Goal: Task Accomplishment & Management: Manage account settings

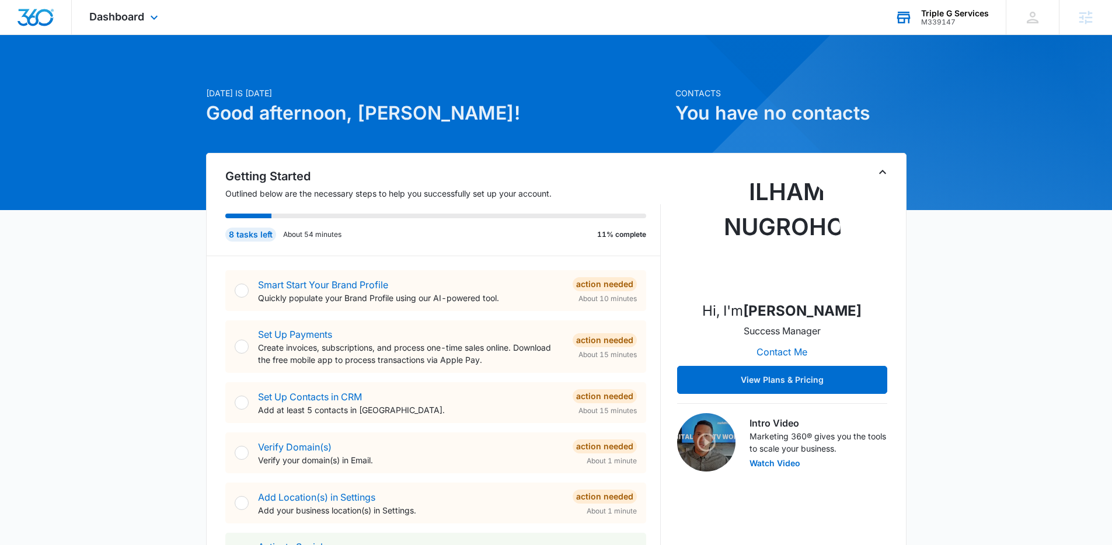
click at [940, 16] on div "Triple G Services" at bounding box center [955, 13] width 68 height 9
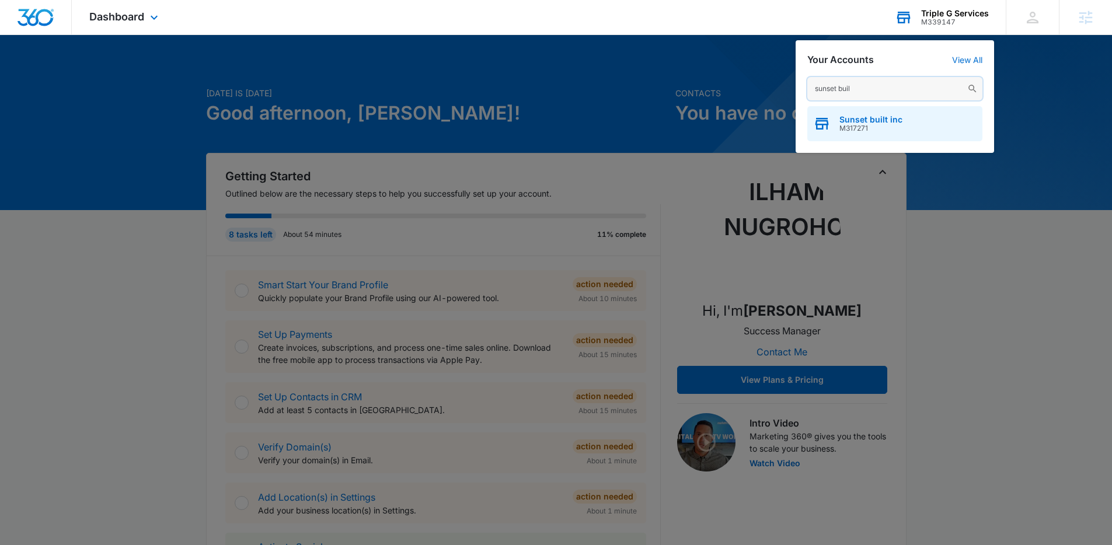
type input "sunset buil"
click at [907, 122] on div "Sunset built inc M317271" at bounding box center [894, 123] width 175 height 35
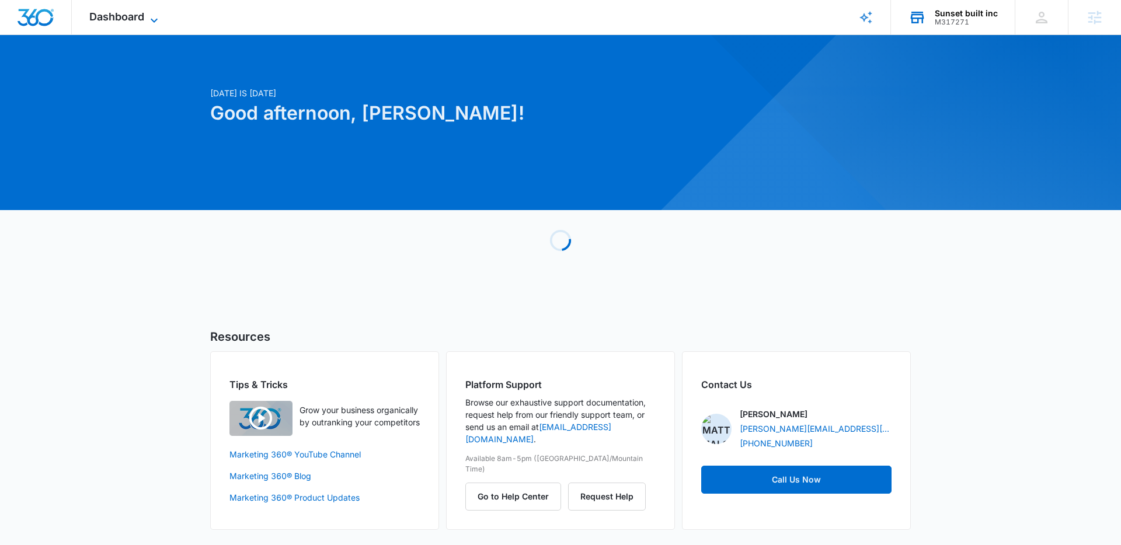
click at [142, 14] on span "Dashboard" at bounding box center [116, 17] width 55 height 12
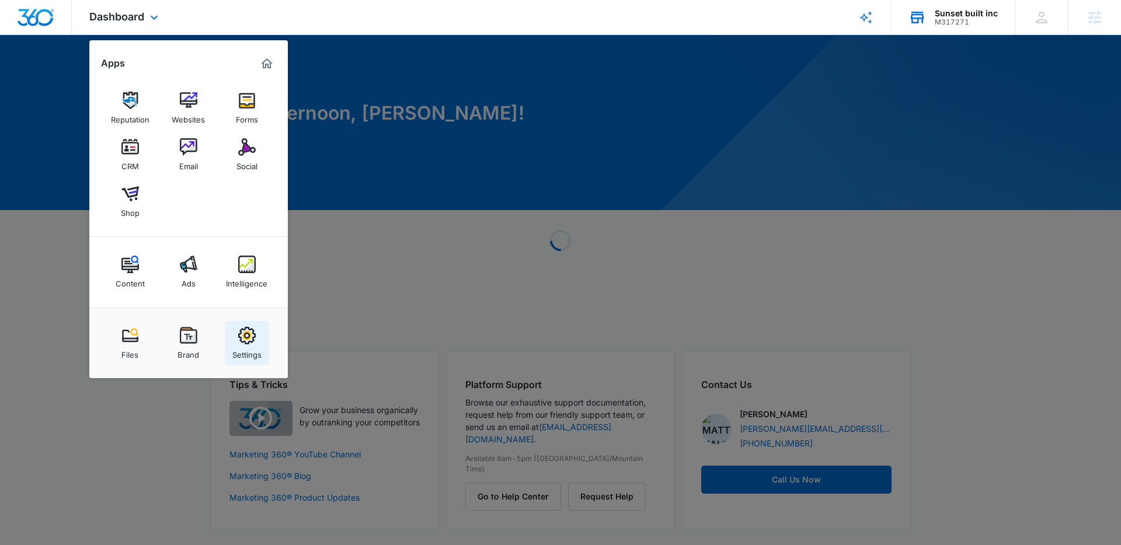
click at [243, 332] on img at bounding box center [247, 336] width 18 height 18
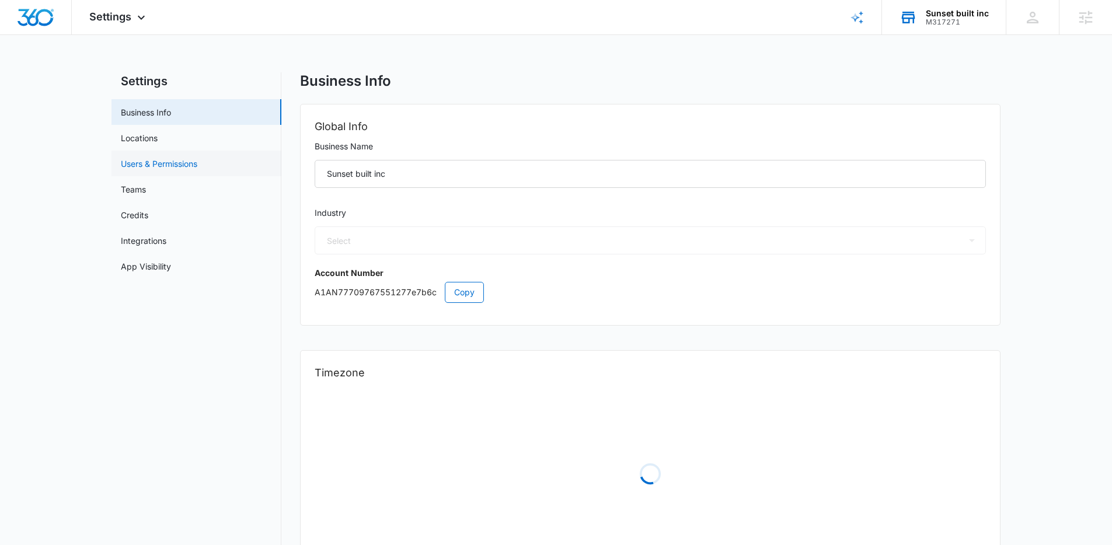
select select "4"
select select "US"
select select "America/[GEOGRAPHIC_DATA]"
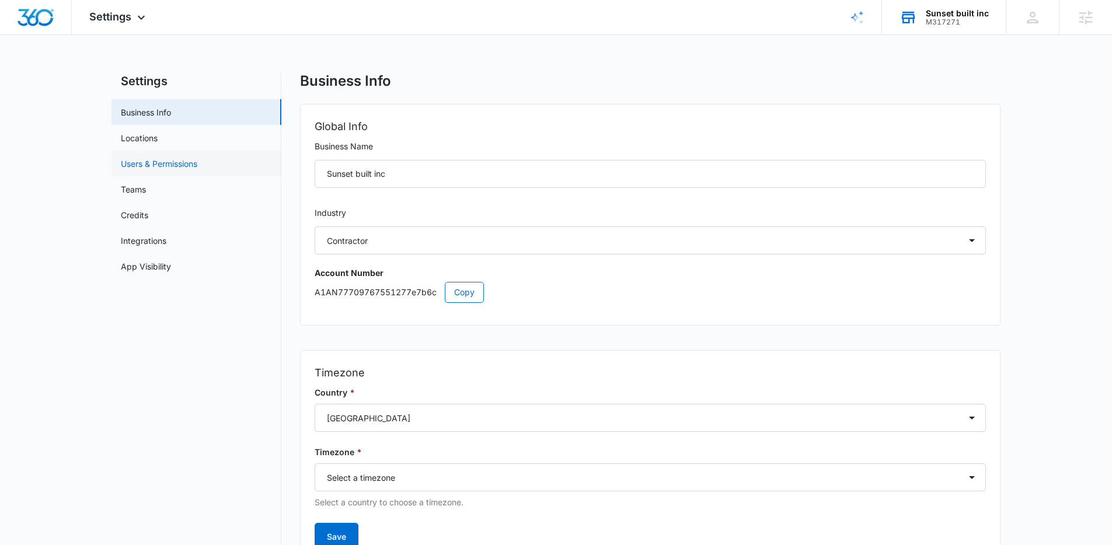
click at [178, 166] on link "Users & Permissions" at bounding box center [159, 164] width 76 height 12
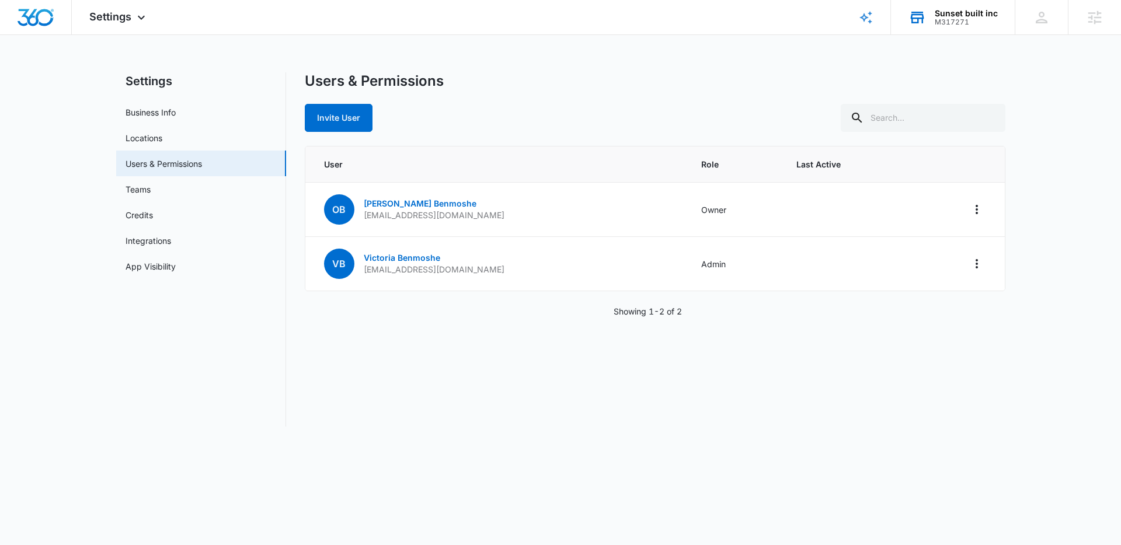
click at [614, 106] on div "Invite User" at bounding box center [655, 118] width 701 height 28
click at [352, 118] on button "Invite User" at bounding box center [339, 118] width 68 height 28
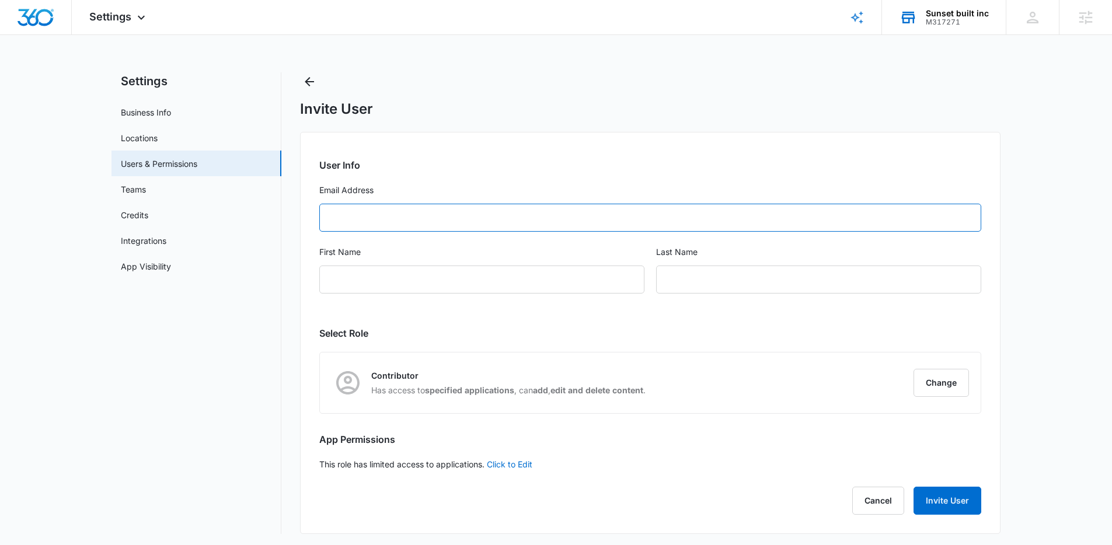
click at [413, 218] on input "Email Address" at bounding box center [650, 218] width 662 height 28
paste input "[PERSON_NAME][EMAIL_ADDRESS][DOMAIN_NAME]"
type input "[PERSON_NAME][EMAIL_ADDRESS][DOMAIN_NAME]"
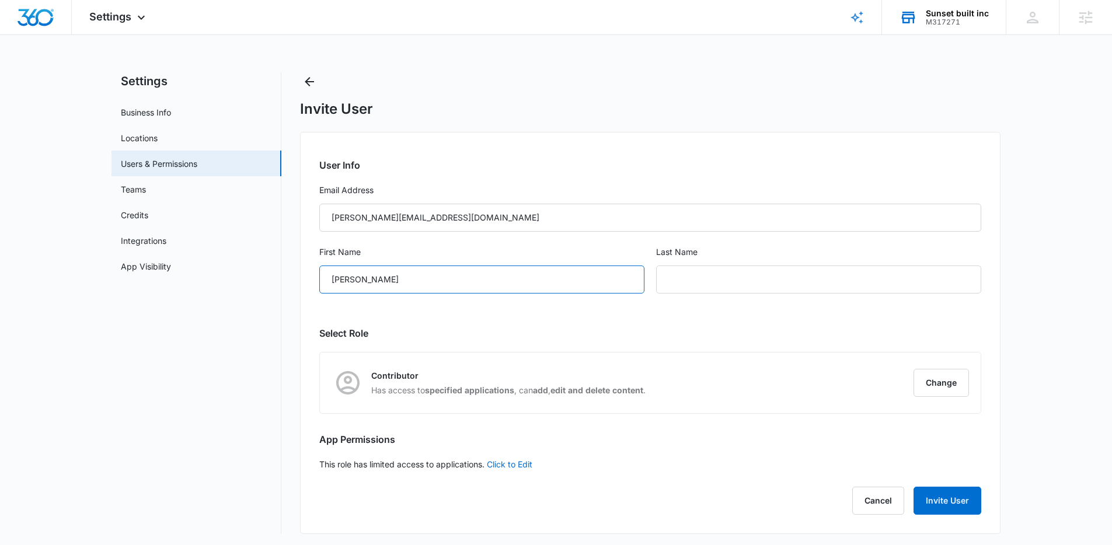
type input "[PERSON_NAME]"
paste input "Benmoshe"
type input "Benmoshe"
click at [966, 384] on button "Change" at bounding box center [941, 383] width 55 height 28
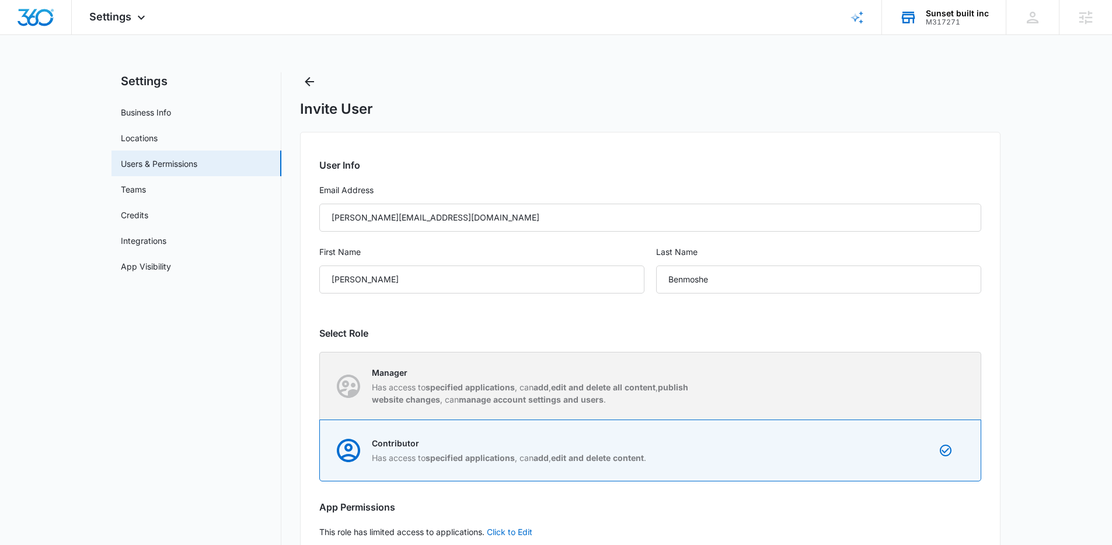
click at [677, 373] on p "Manager" at bounding box center [536, 373] width 328 height 12
click at [320, 386] on input "Manager Has access to specified applications , can add , edit and delete all co…" at bounding box center [320, 386] width 1 height 1
radio input "true"
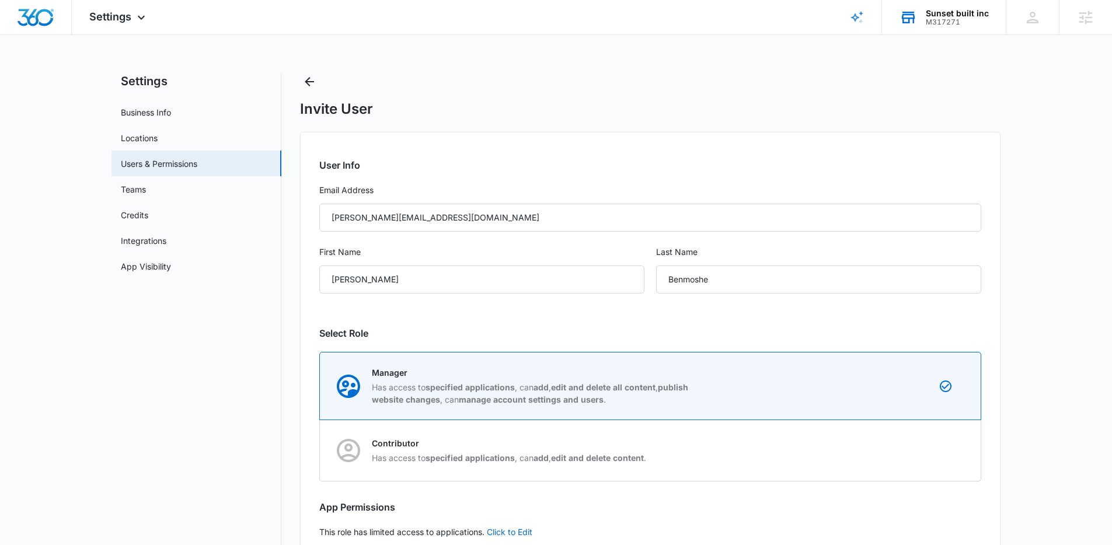
click at [1057, 323] on main "Settings Business Info Locations Users & Permissions Teams Credits Integrations…" at bounding box center [556, 343] width 1112 height 543
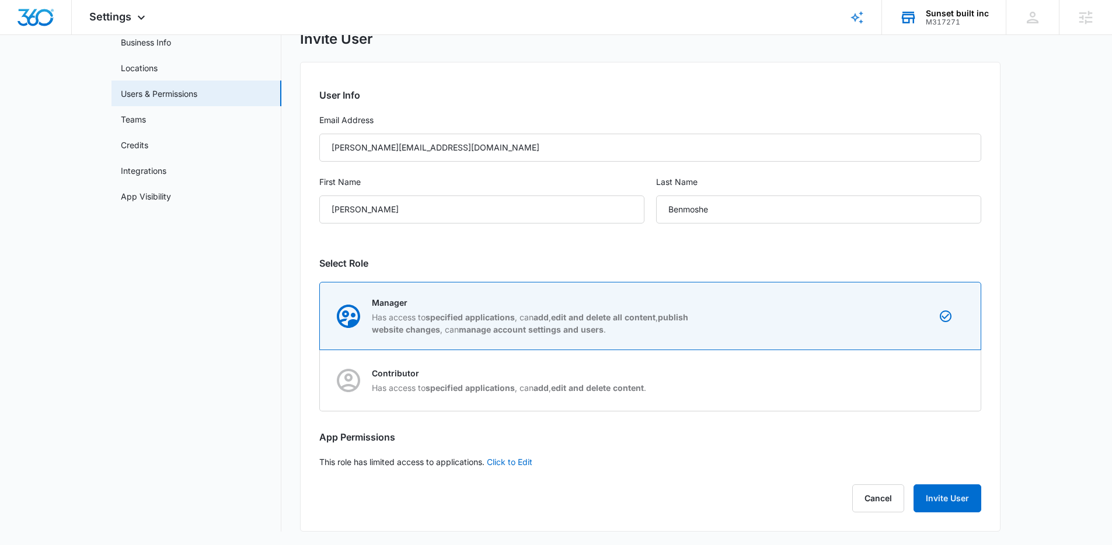
scroll to position [71, 0]
click at [960, 496] on button "Invite User" at bounding box center [948, 498] width 68 height 28
